Goal: Information Seeking & Learning: Learn about a topic

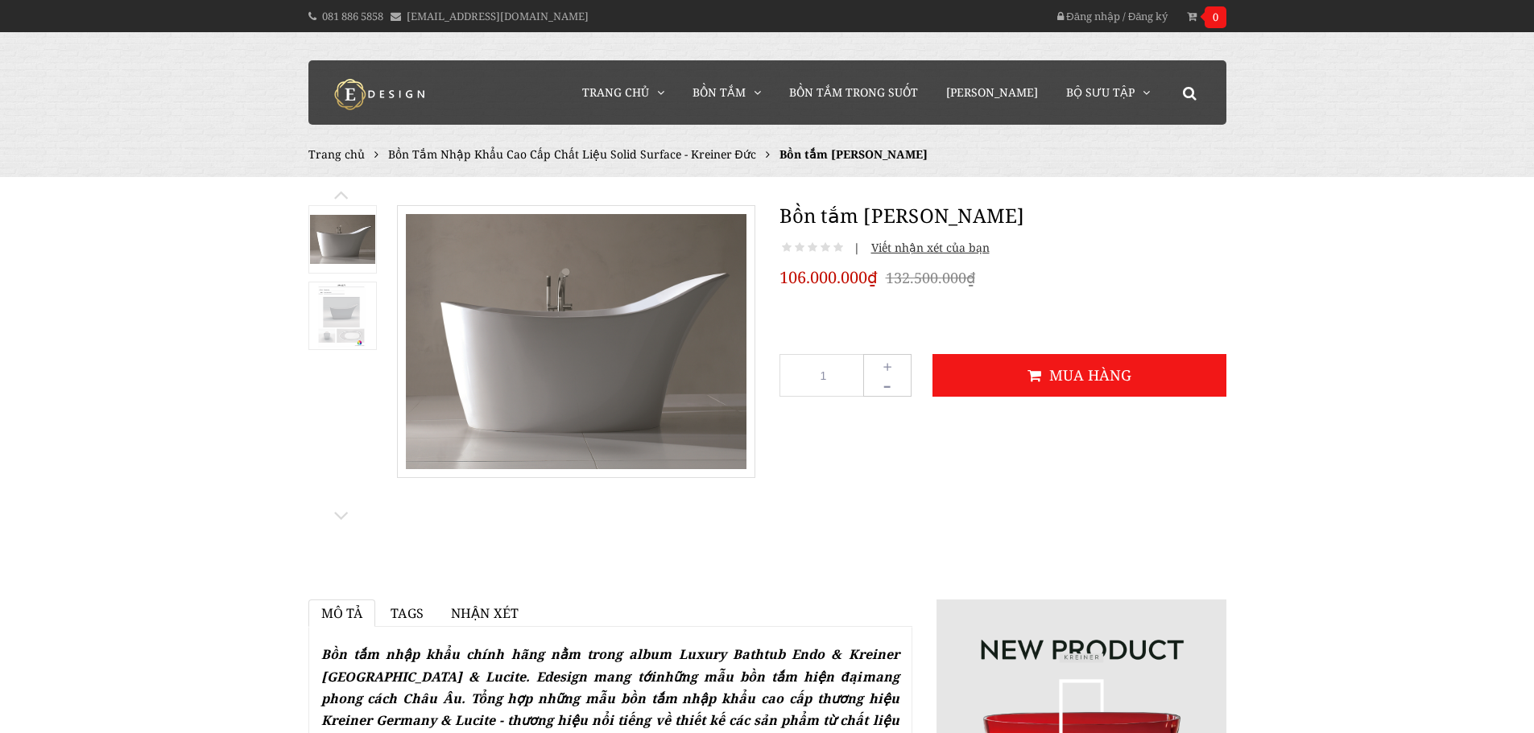
click at [376, 332] on link at bounding box center [342, 316] width 68 height 68
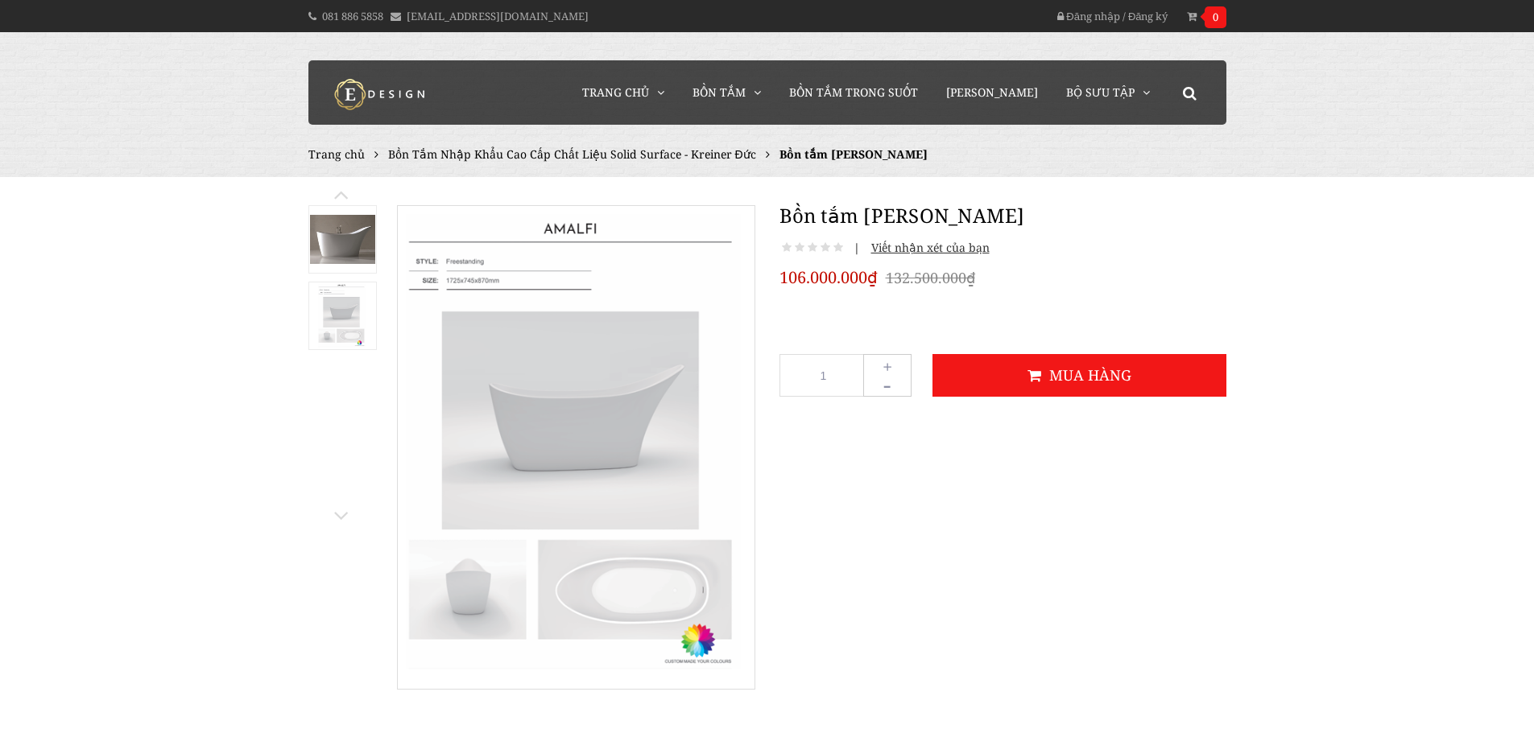
click at [374, 332] on link at bounding box center [342, 316] width 68 height 68
click at [362, 333] on img at bounding box center [341, 315] width 47 height 65
click at [772, 134] on link "Bồn tắm Acrylic" at bounding box center [776, 140] width 145 height 31
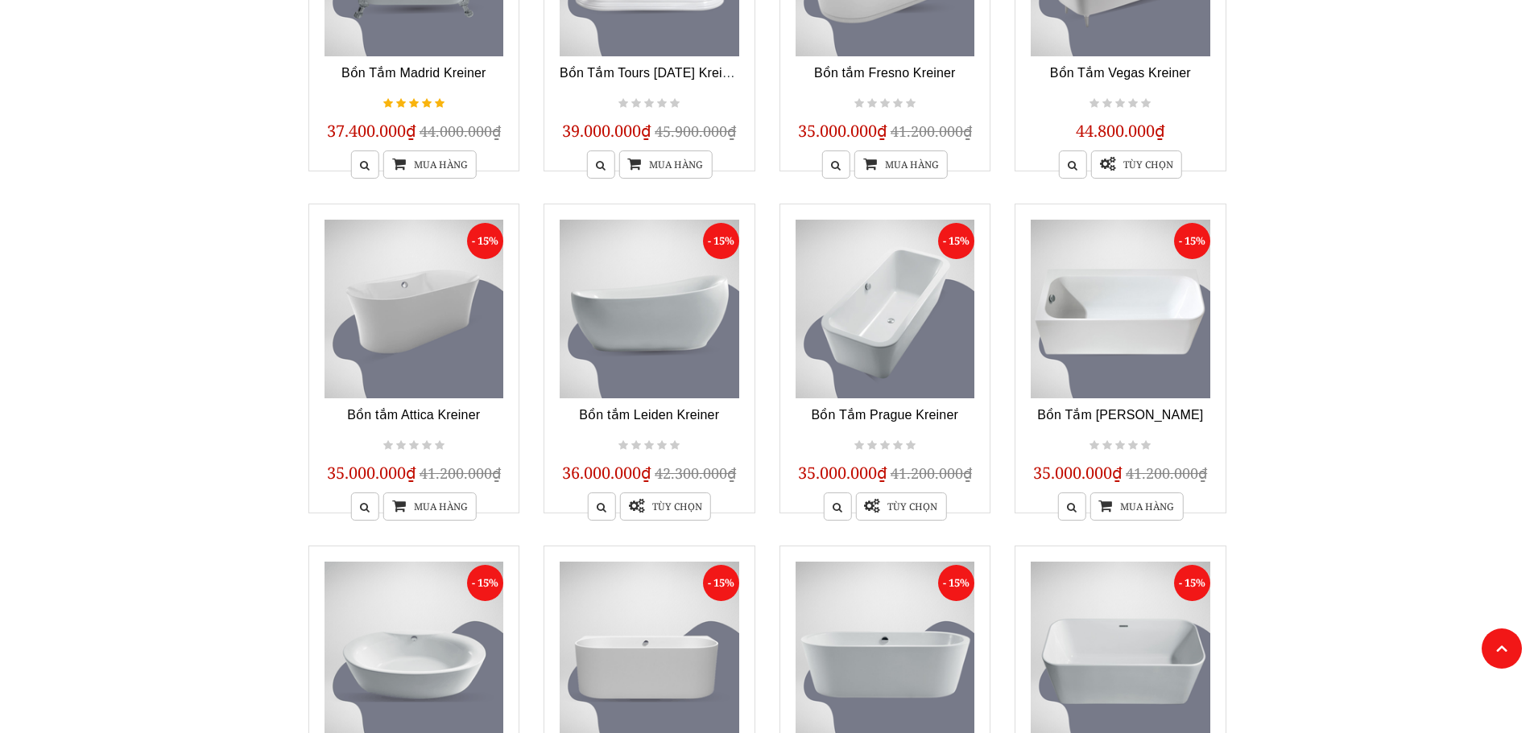
scroll to position [1208, 0]
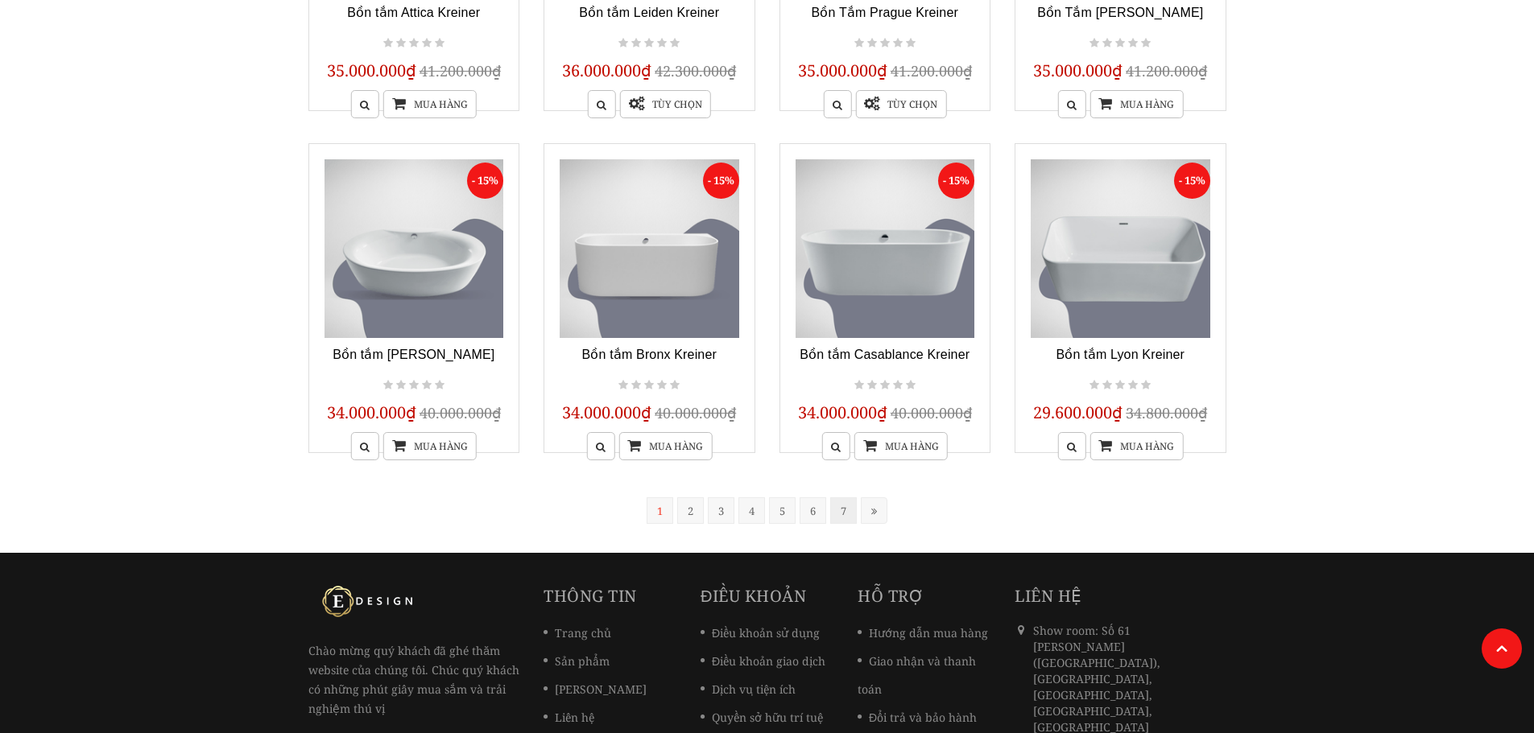
click at [838, 508] on link "7" at bounding box center [843, 510] width 27 height 27
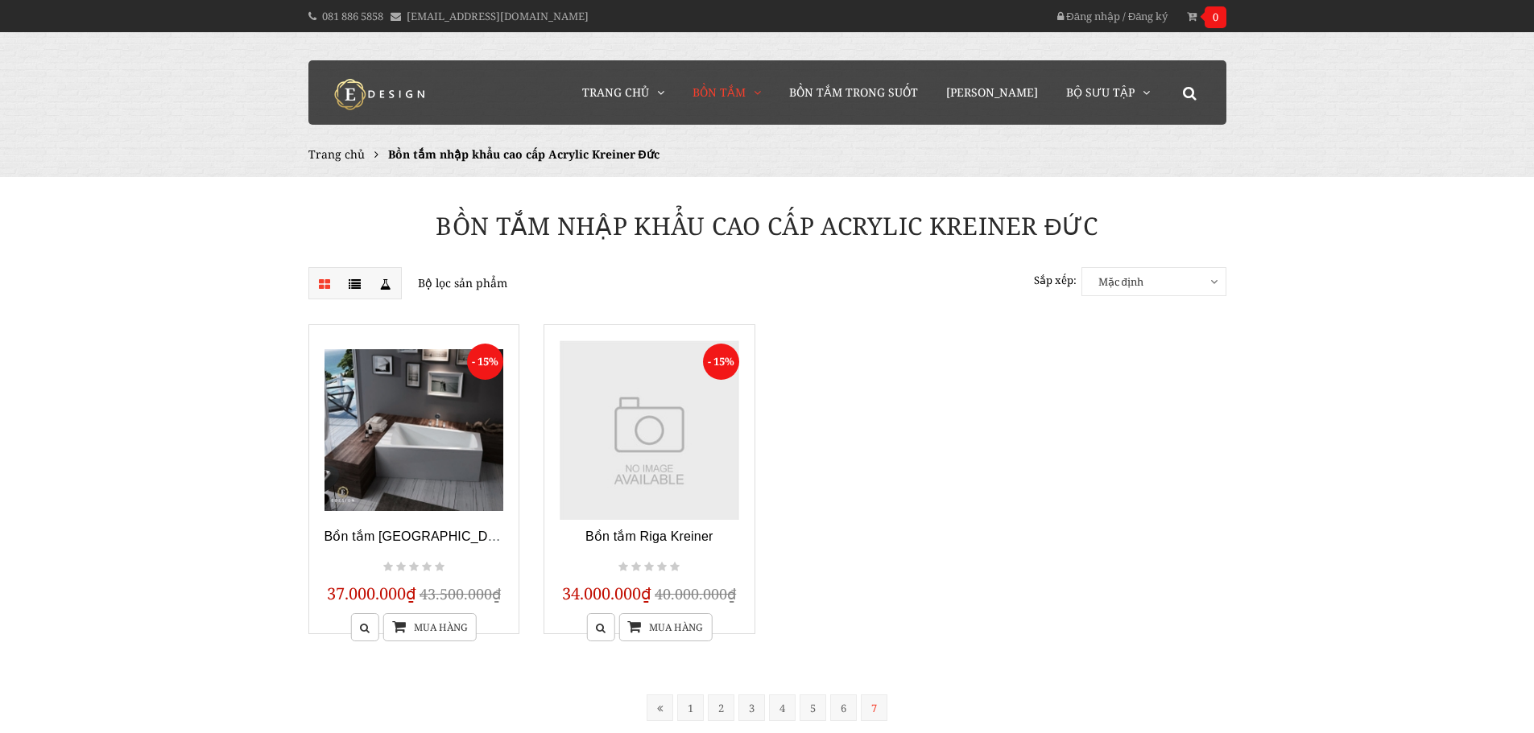
click at [1200, 289] on span "Mặc định" at bounding box center [1153, 281] width 143 height 27
click at [1136, 426] on link "Giá giảm dần" at bounding box center [1153, 429] width 111 height 29
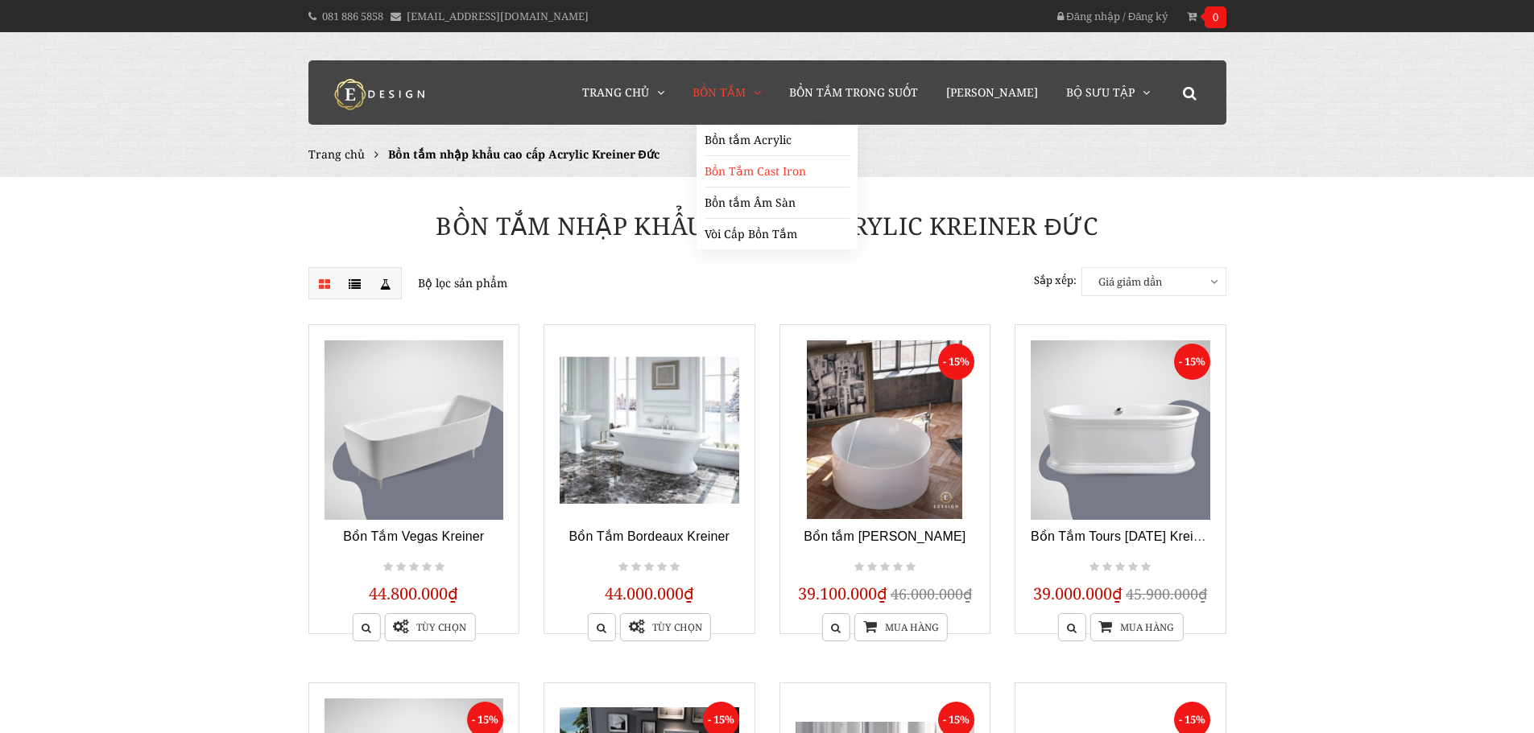
click at [786, 170] on link "Bồn Tắm Cast Iron" at bounding box center [776, 171] width 145 height 31
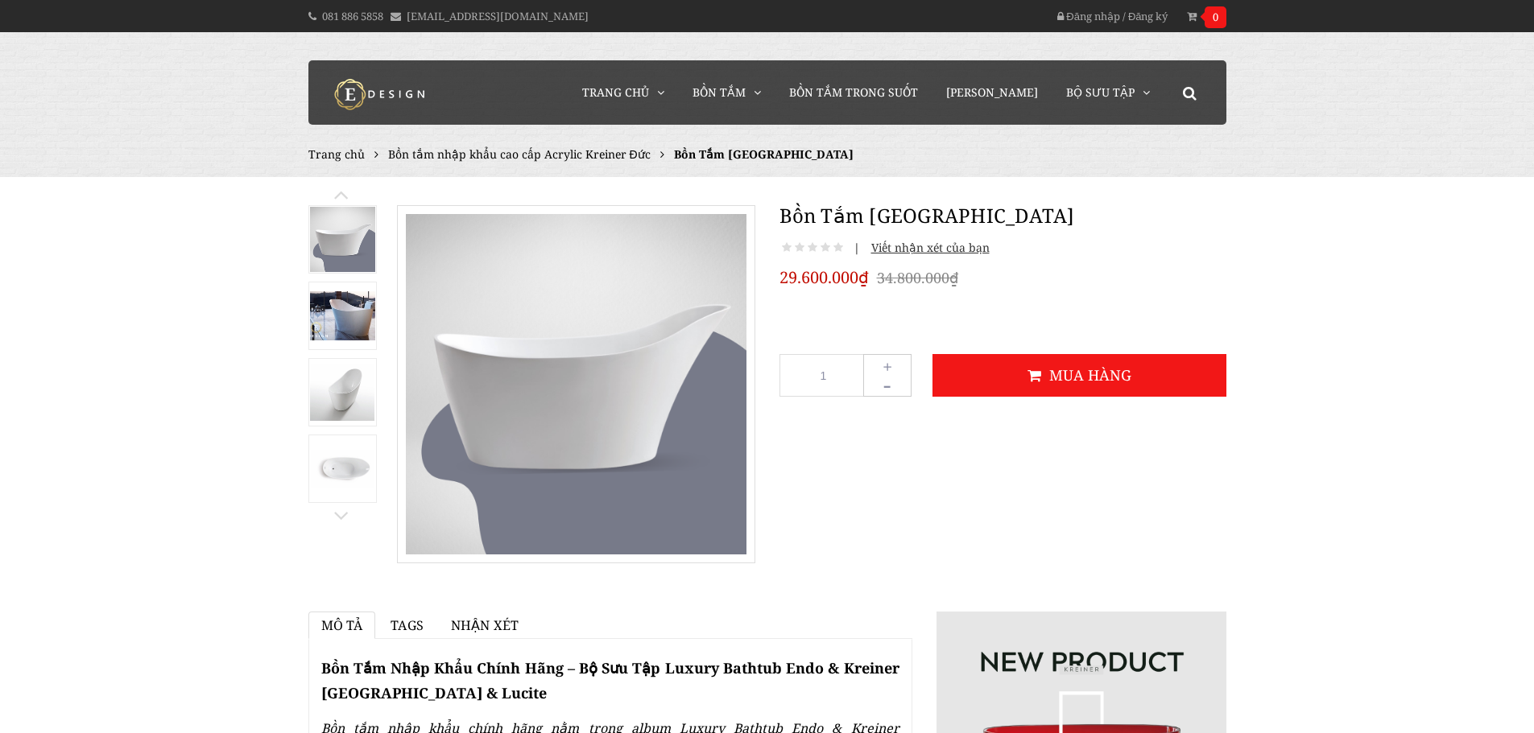
click at [355, 320] on img at bounding box center [342, 315] width 65 height 49
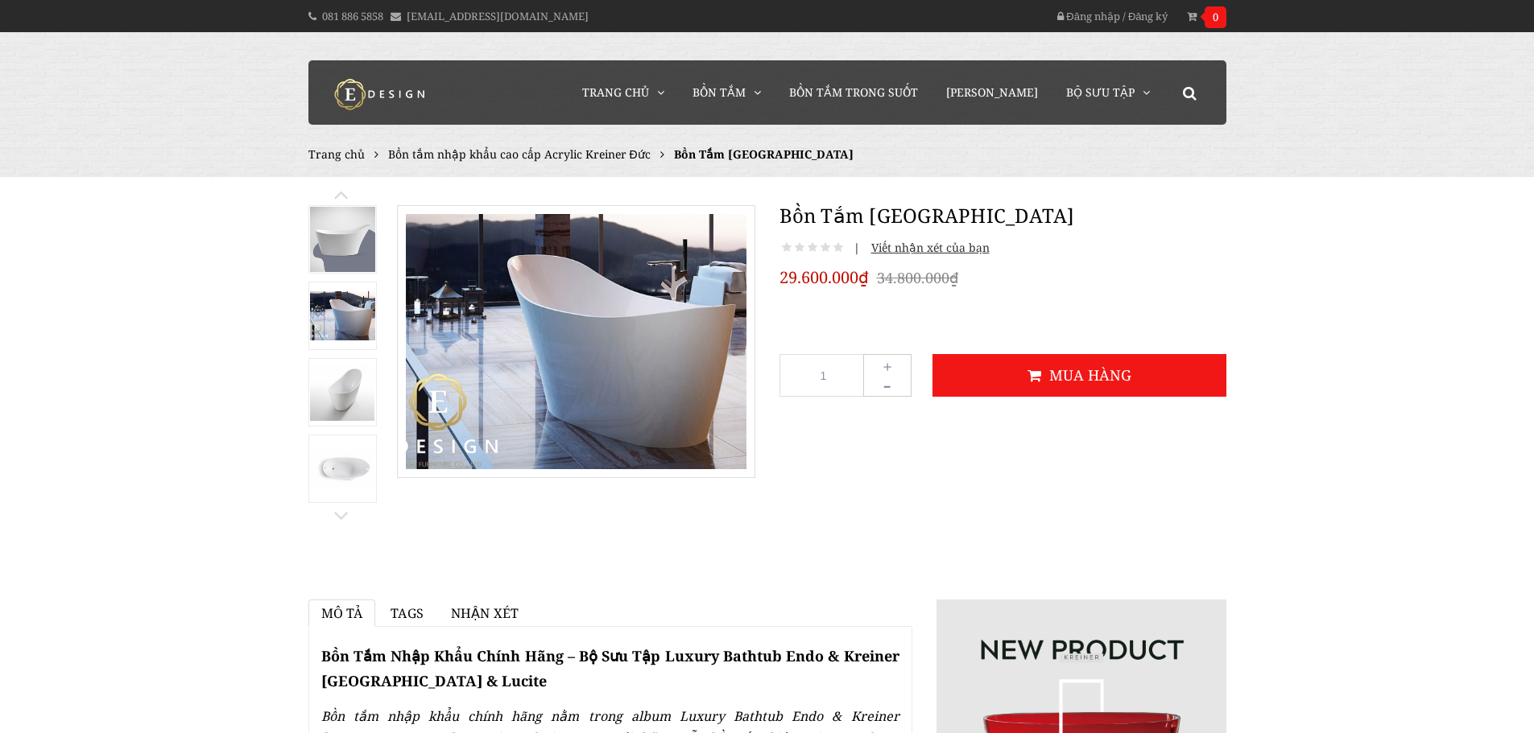
click at [340, 359] on link at bounding box center [342, 392] width 68 height 68
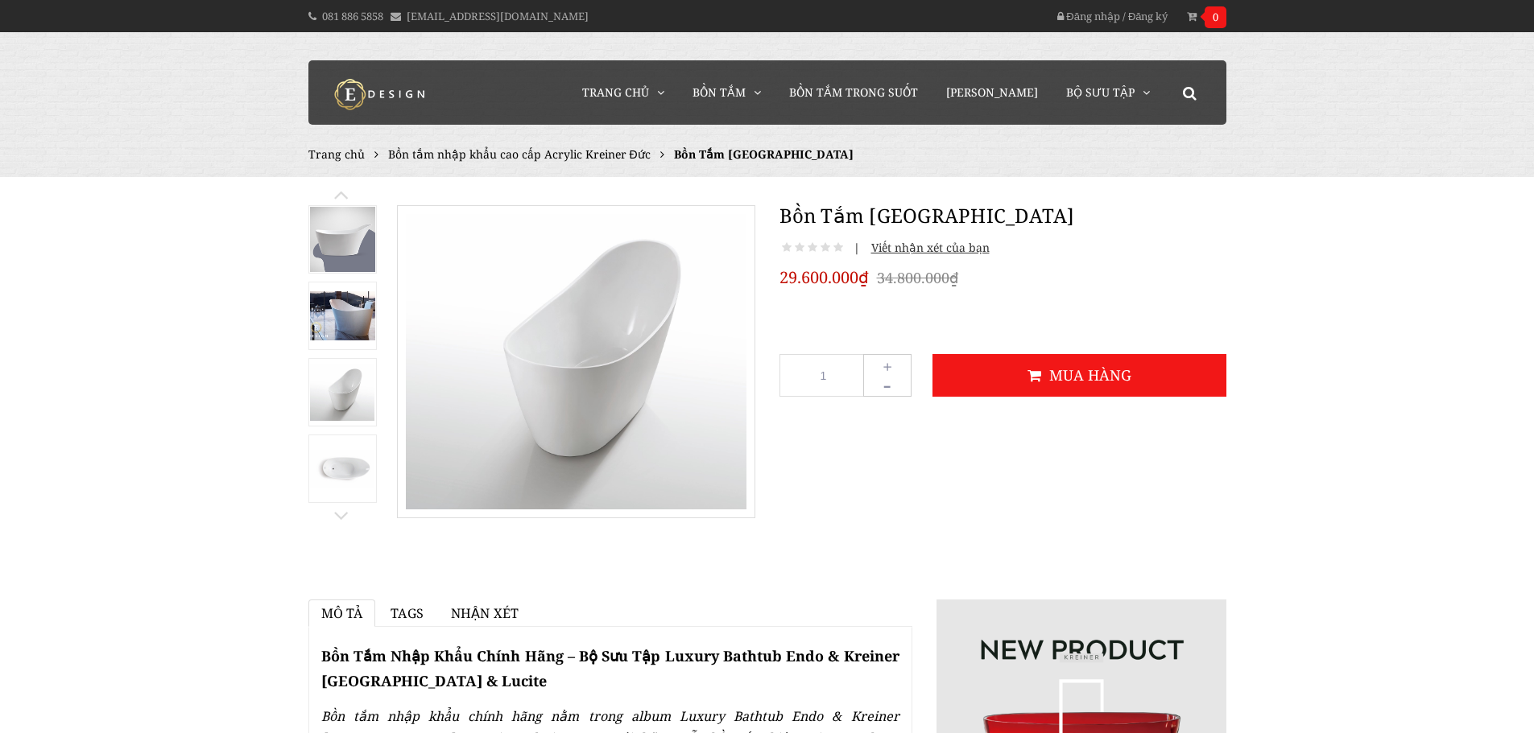
click at [339, 386] on img at bounding box center [342, 392] width 65 height 56
click at [364, 476] on img at bounding box center [342, 469] width 65 height 39
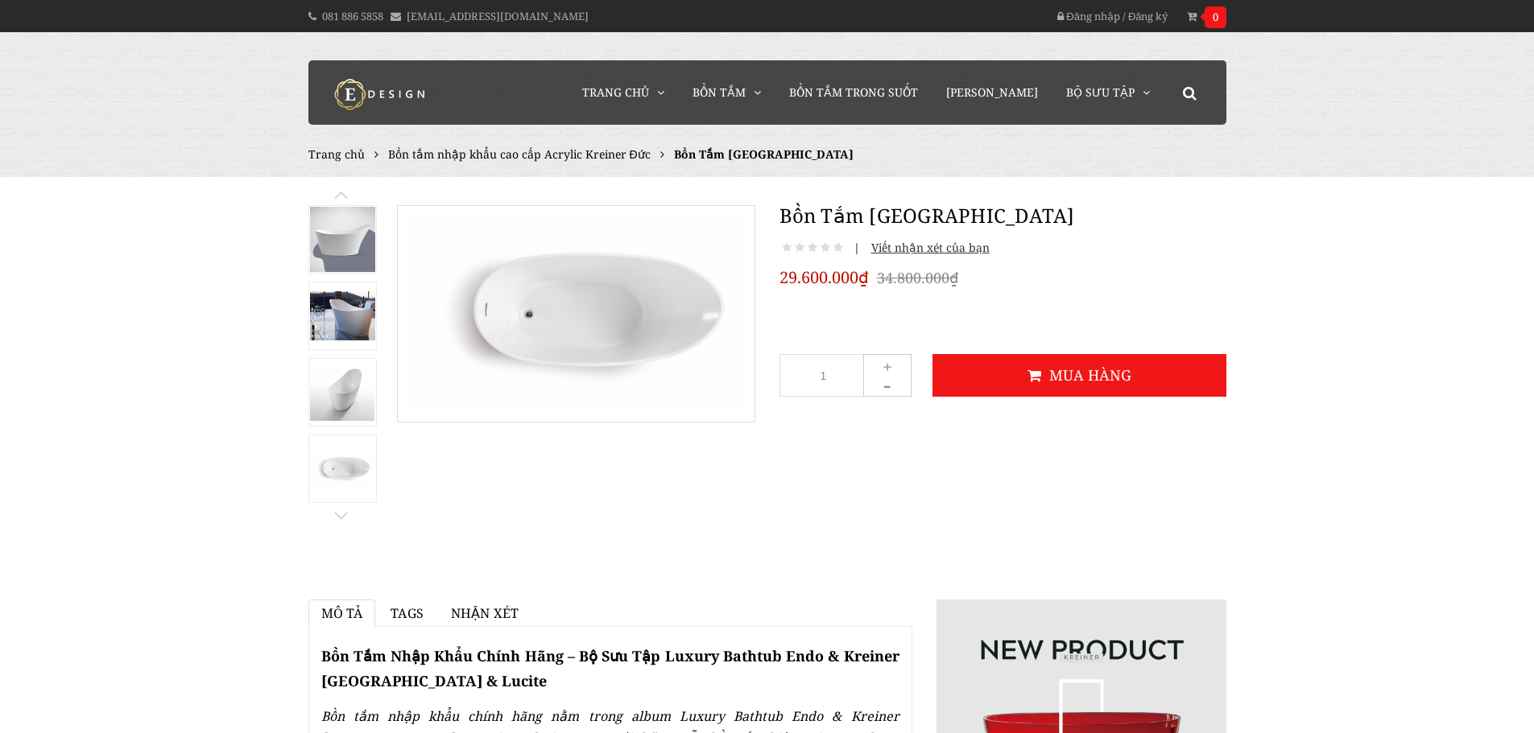
click at [337, 255] on img at bounding box center [342, 239] width 65 height 65
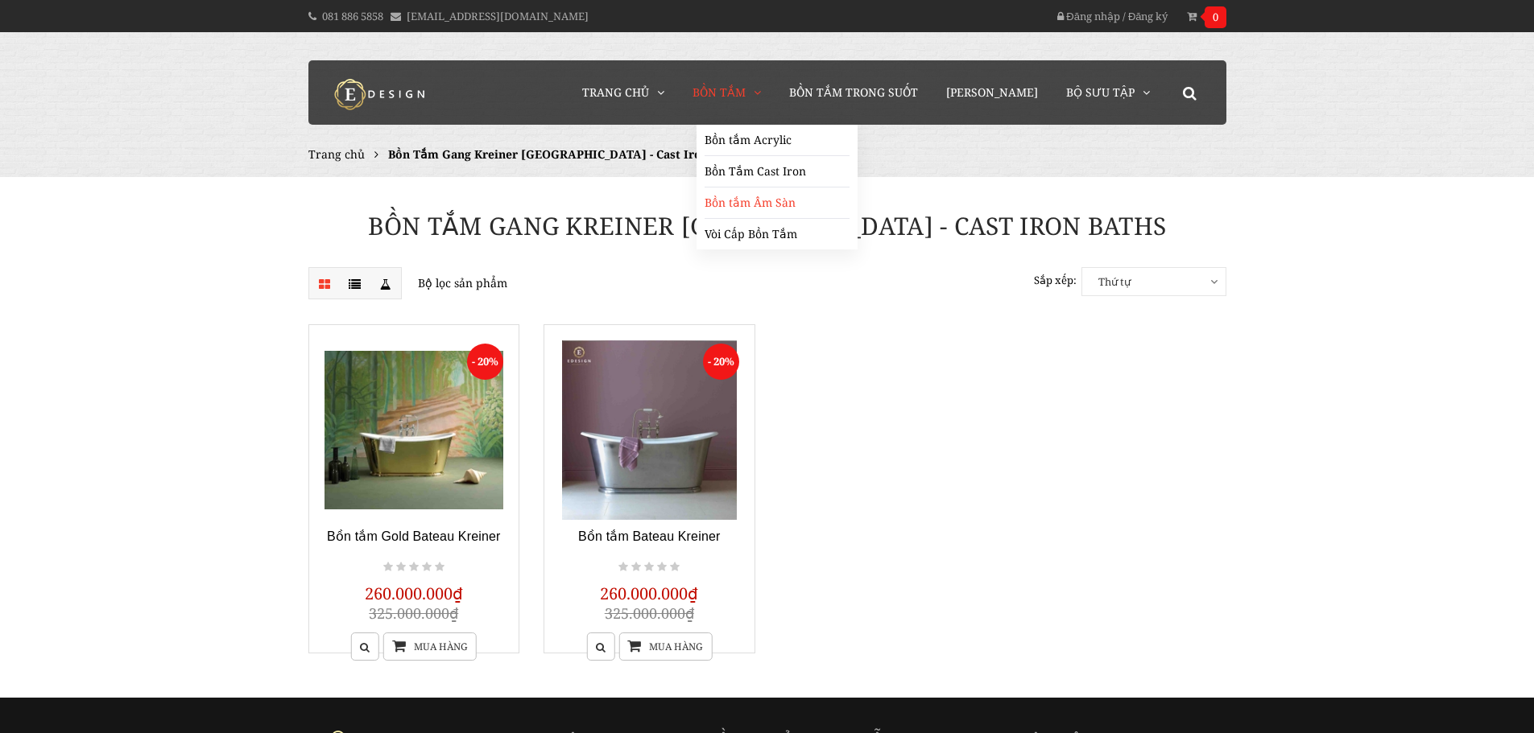
click at [813, 210] on link "Bồn tắm Âm Sàn" at bounding box center [776, 203] width 145 height 31
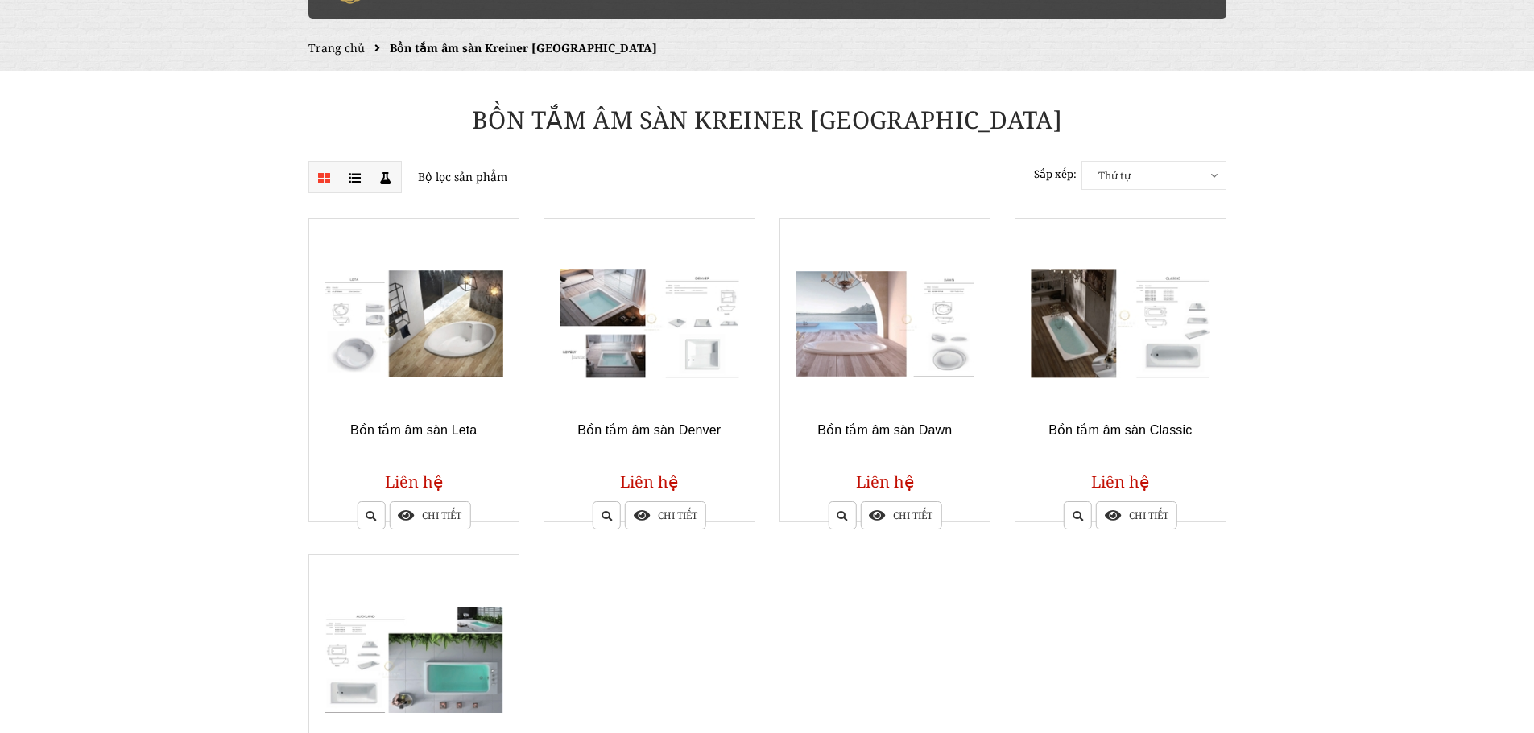
scroll to position [242, 0]
